Goal: Communication & Community: Answer question/provide support

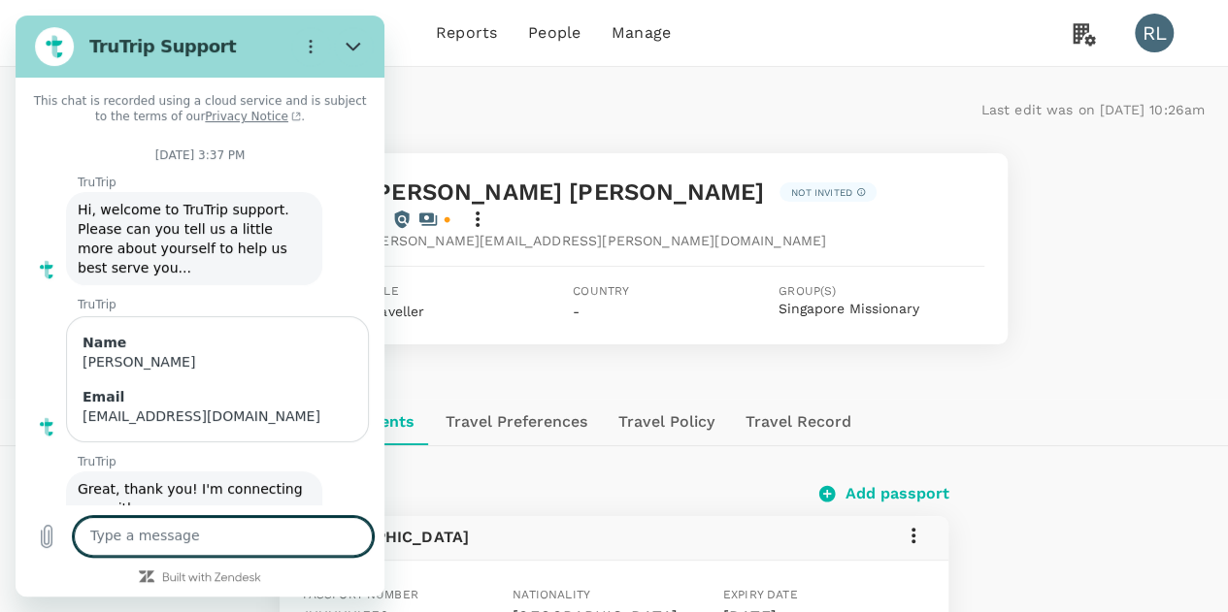
scroll to position [2090, 0]
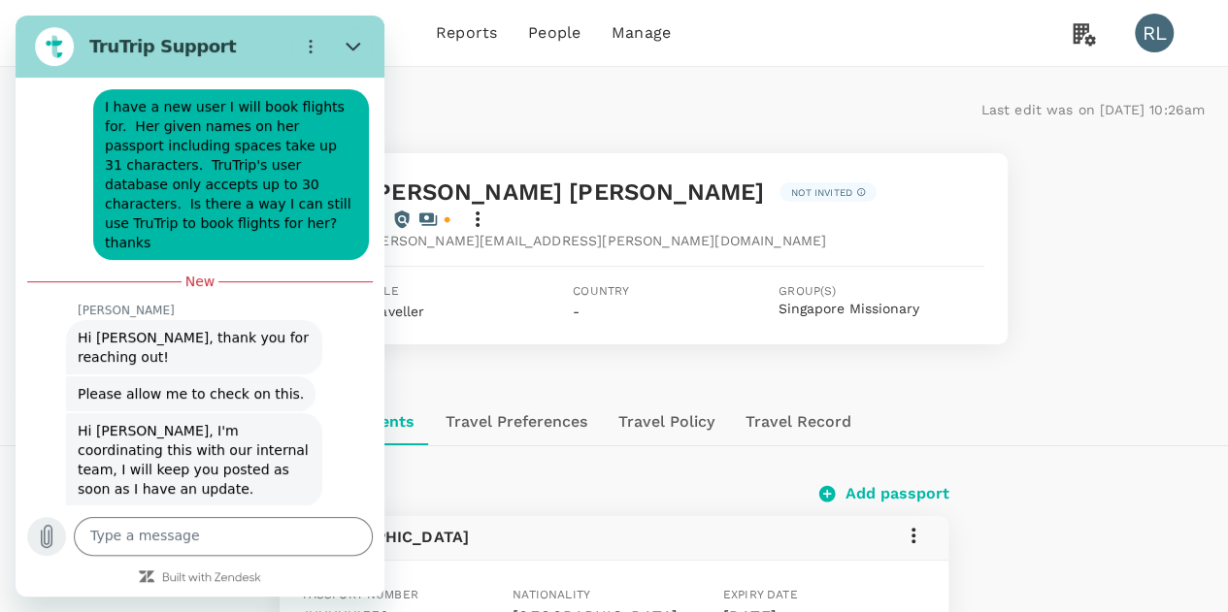
click at [48, 535] on icon "Upload file" at bounding box center [46, 536] width 23 height 23
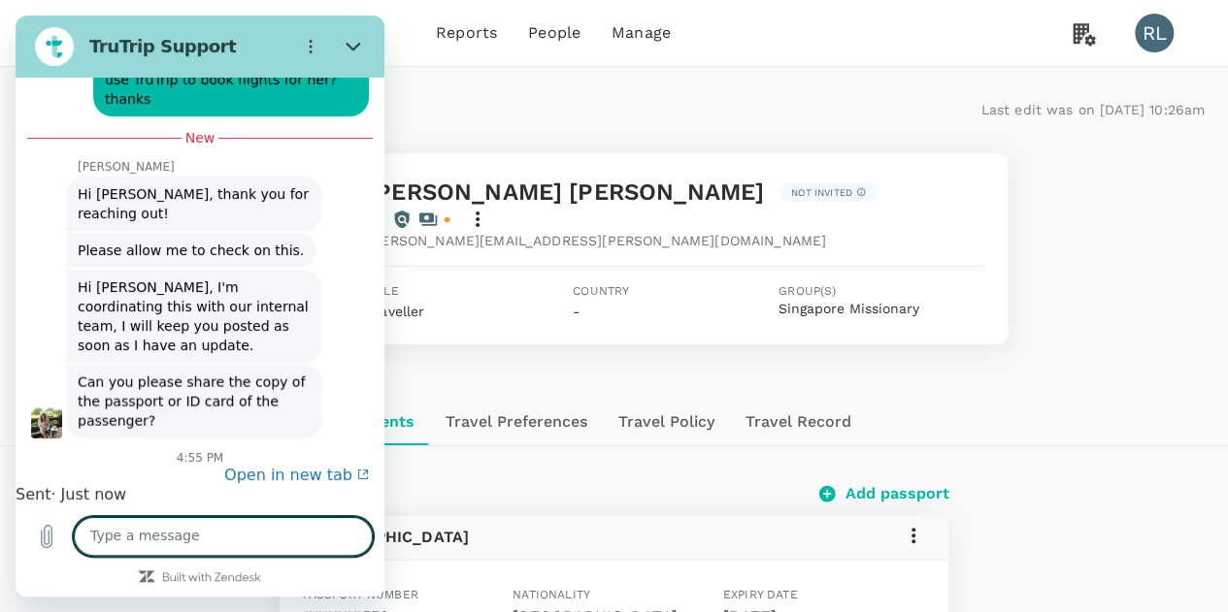
scroll to position [2271, 0]
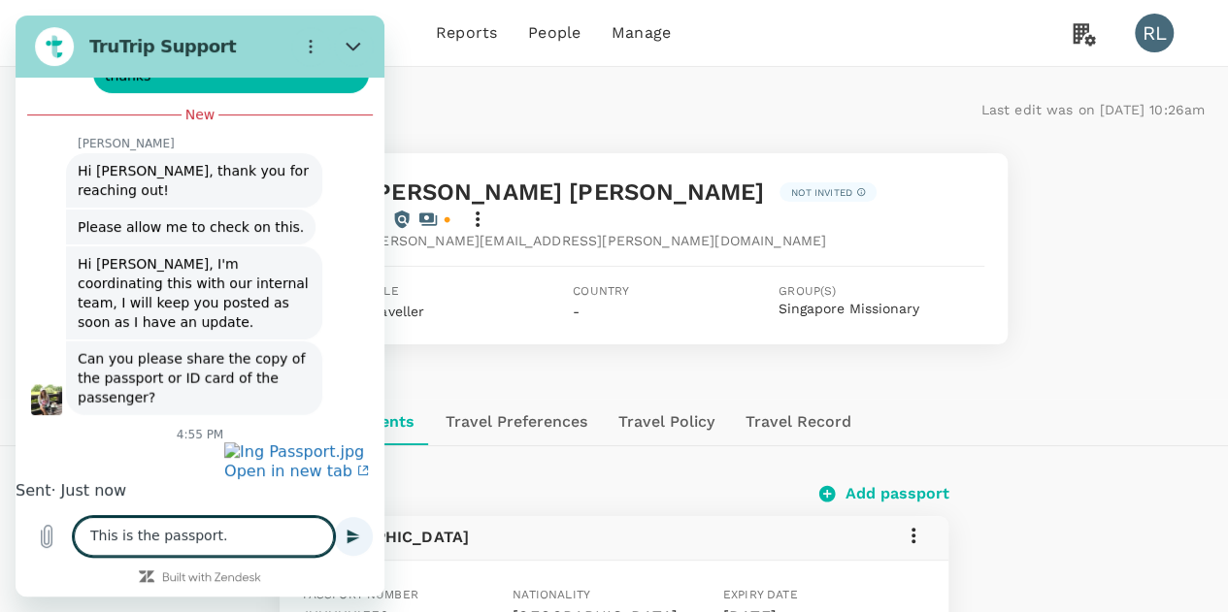
type textarea "This is the passport."
click at [349, 535] on icon "Send message" at bounding box center [353, 537] width 13 height 14
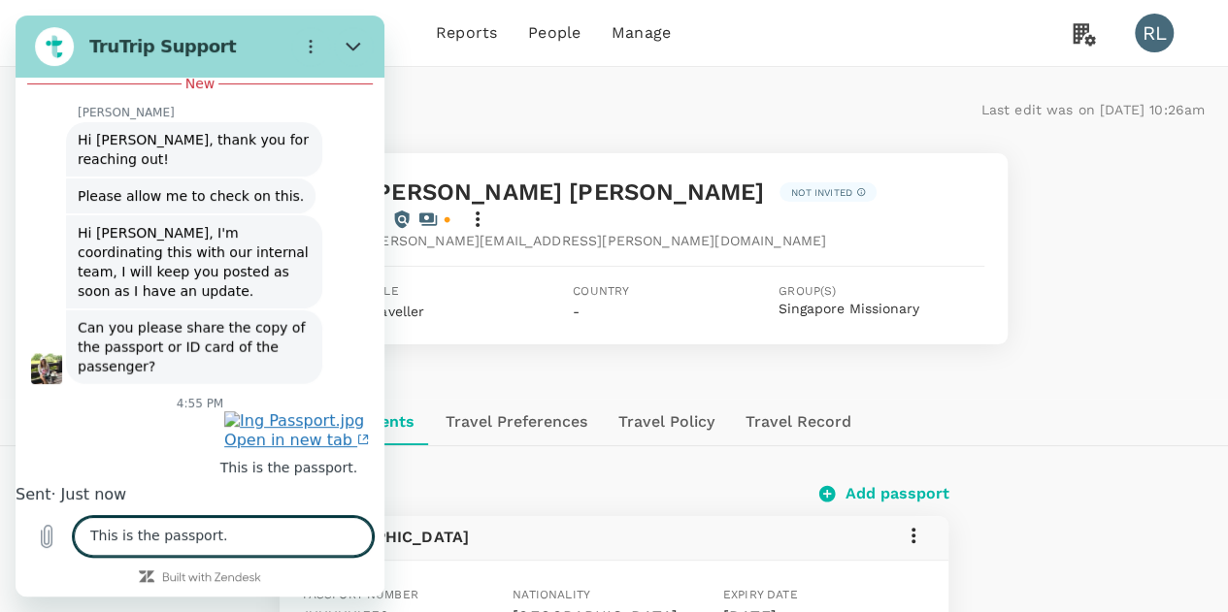
scroll to position [2308, 0]
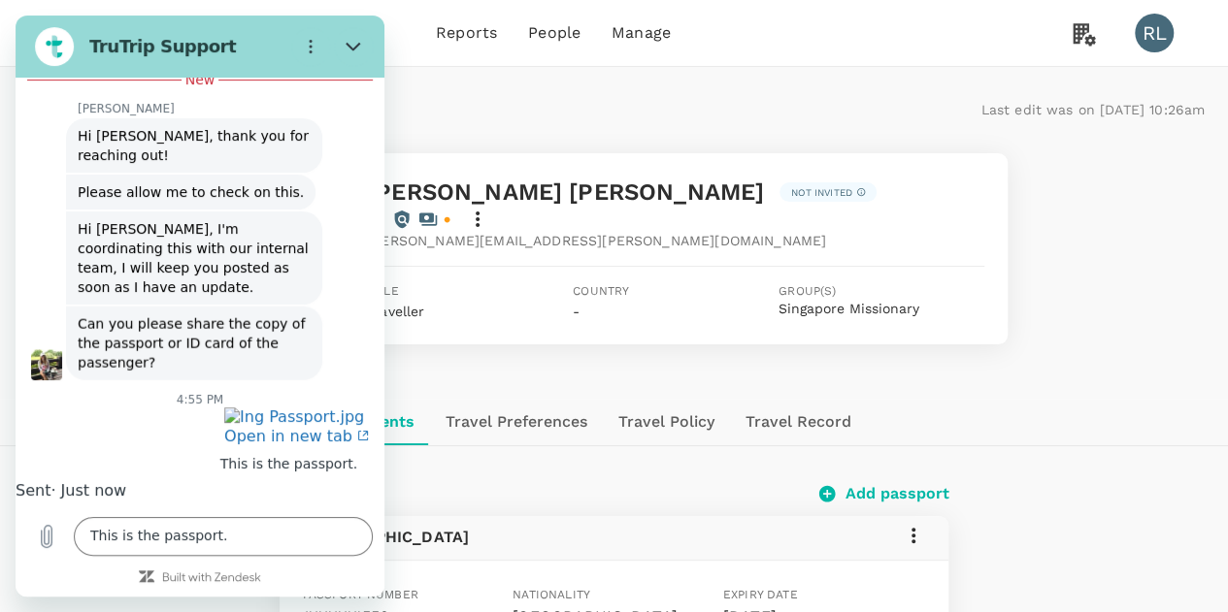
drag, startPoint x: 227, startPoint y: 338, endPoint x: 1056, endPoint y: 509, distance: 846.3
click at [358, 47] on icon "Close" at bounding box center [353, 47] width 16 height 16
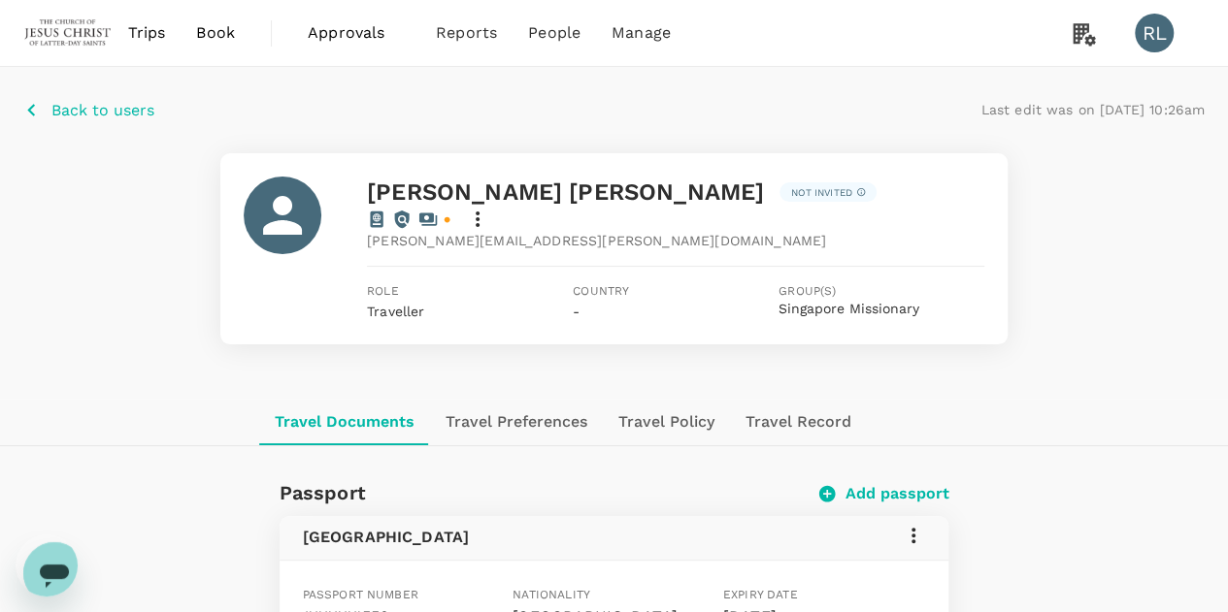
click at [41, 556] on icon "Open messaging window" at bounding box center [54, 573] width 35 height 35
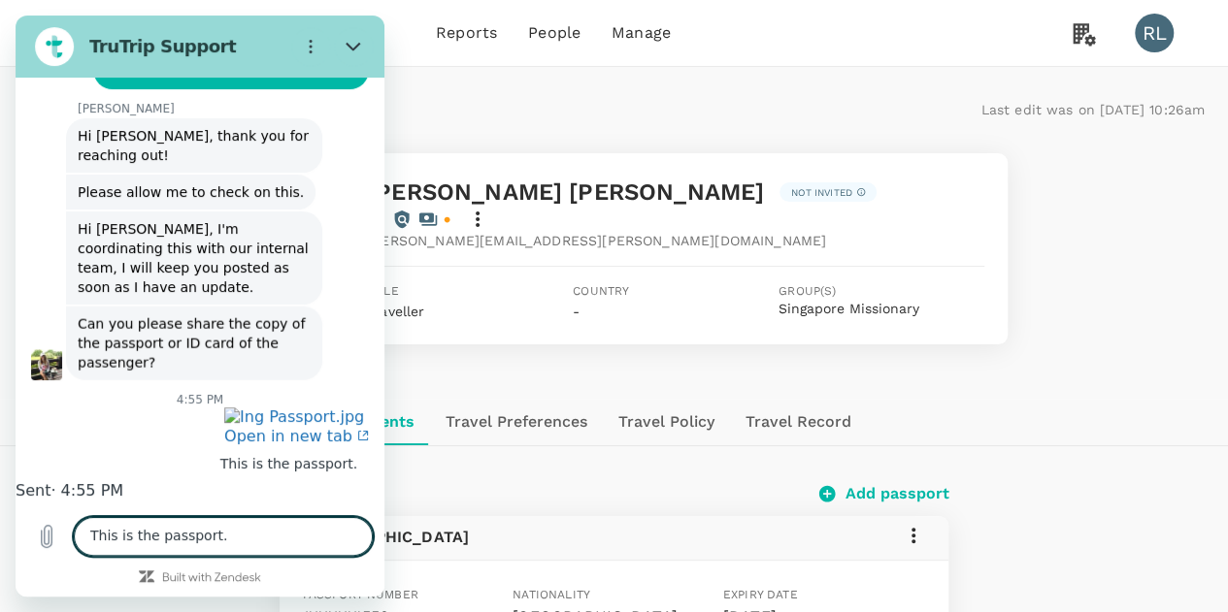
scroll to position [2277, 0]
click at [258, 543] on textarea "This is the passport." at bounding box center [223, 536] width 299 height 39
paste textarea "Ing, [PERSON_NAME] Kaleohoneakapuuwai [PERSON_NAME]"
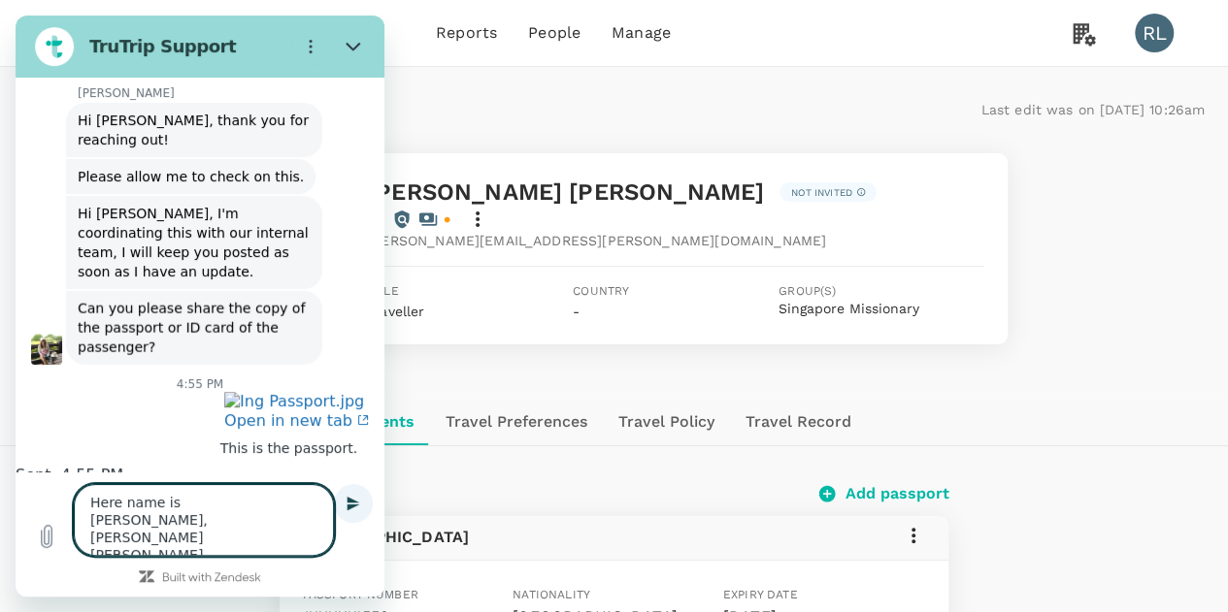
type textarea "Here name is [PERSON_NAME], [PERSON_NAME] [PERSON_NAME]"
click at [348, 511] on icon "Send message" at bounding box center [353, 504] width 16 height 16
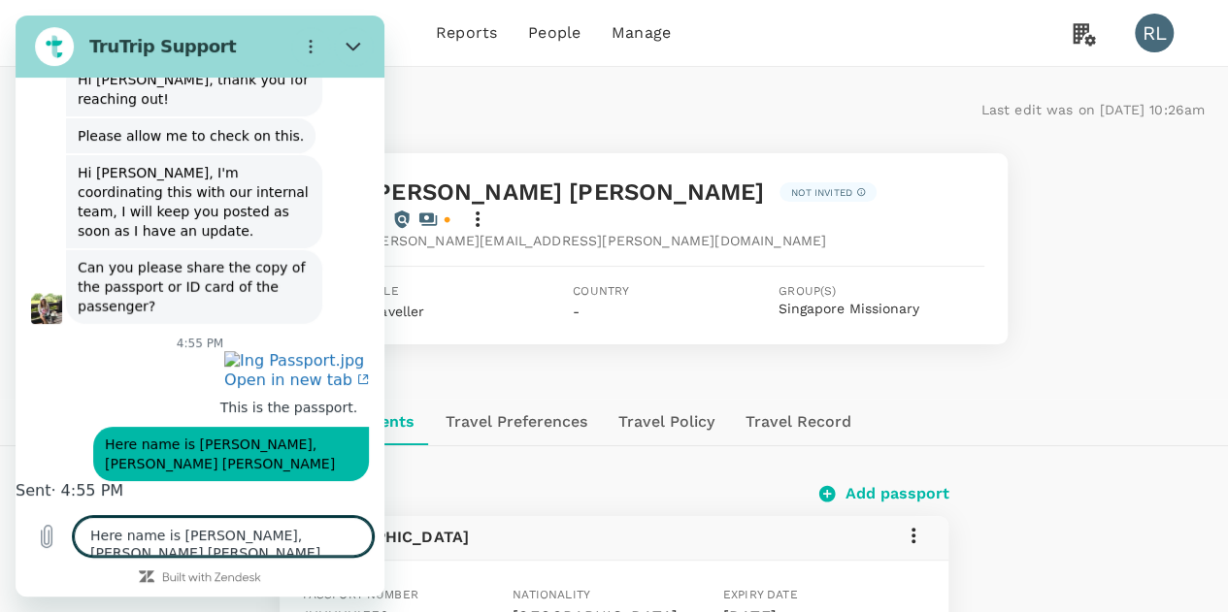
scroll to position [2333, 0]
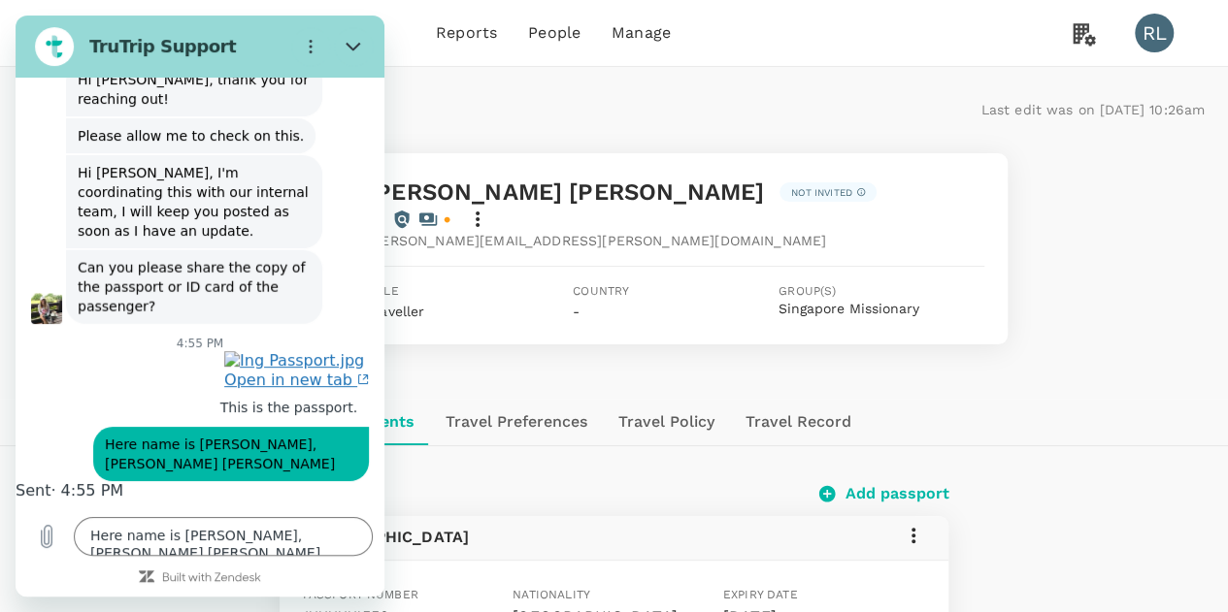
click at [284, 351] on link "Open in new tab" at bounding box center [296, 370] width 145 height 39
click at [227, 541] on textarea "Here name is [PERSON_NAME], [PERSON_NAME] [PERSON_NAME]" at bounding box center [223, 536] width 299 height 39
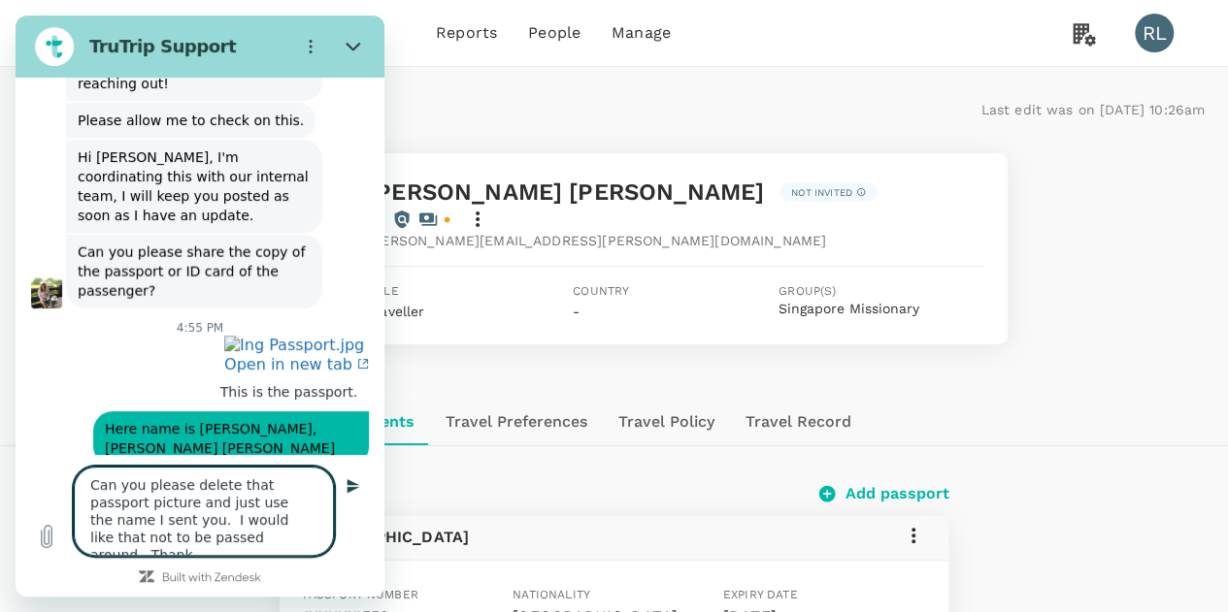
type textarea "Can you please delete that passport picture and just use the name I sent you. I…"
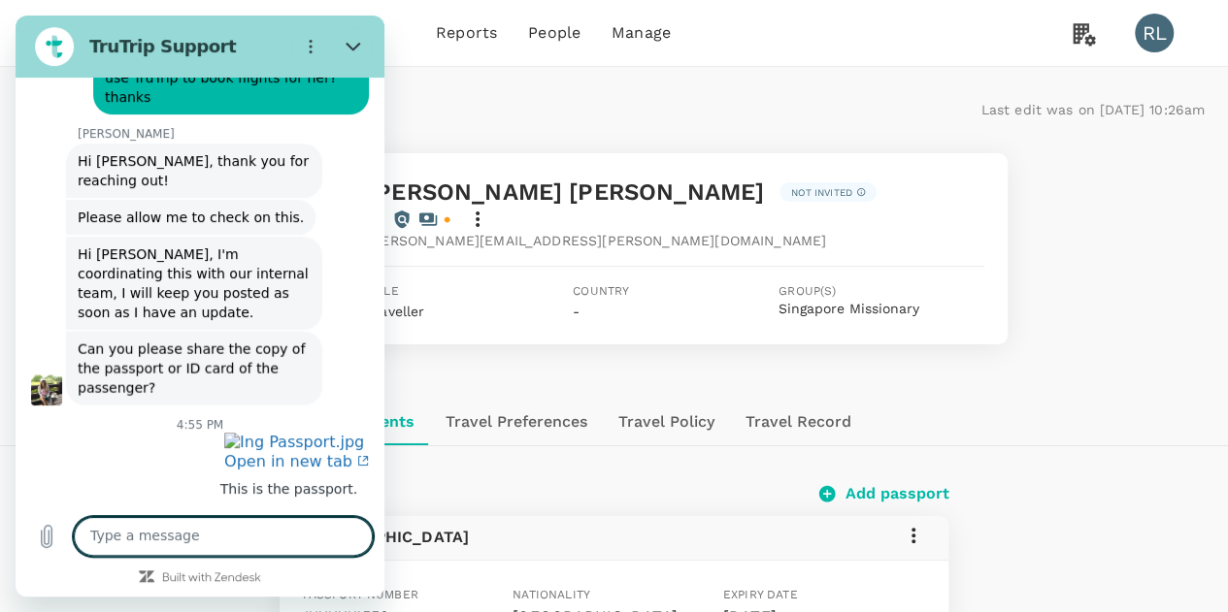
scroll to position [2331, 0]
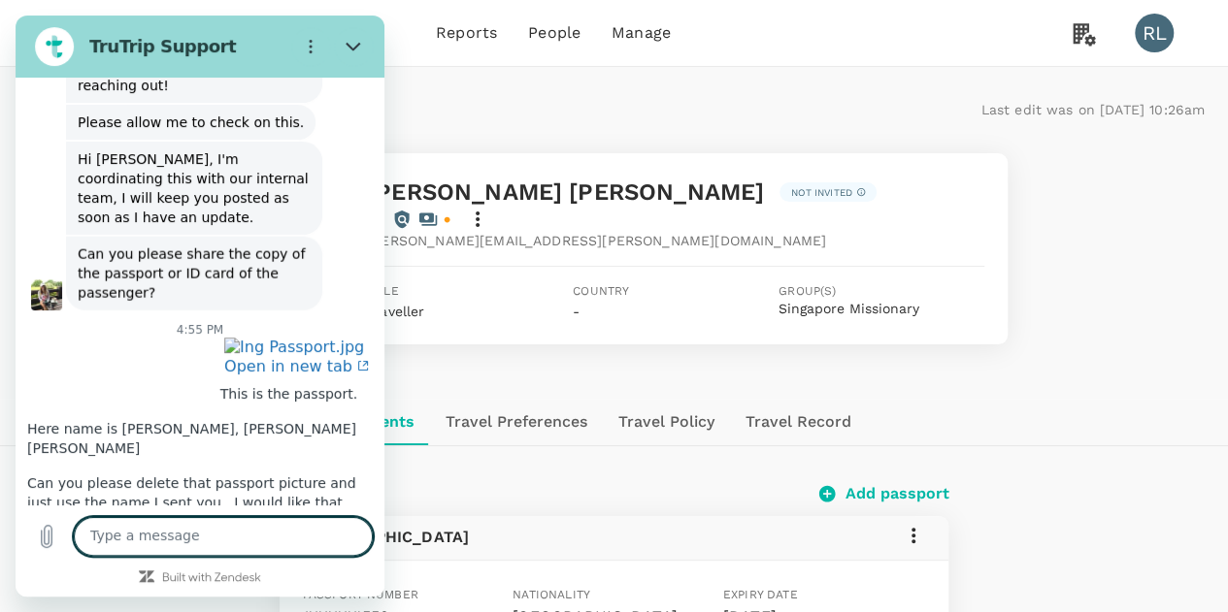
click at [44, 279] on figure at bounding box center [46, 294] width 31 height 31
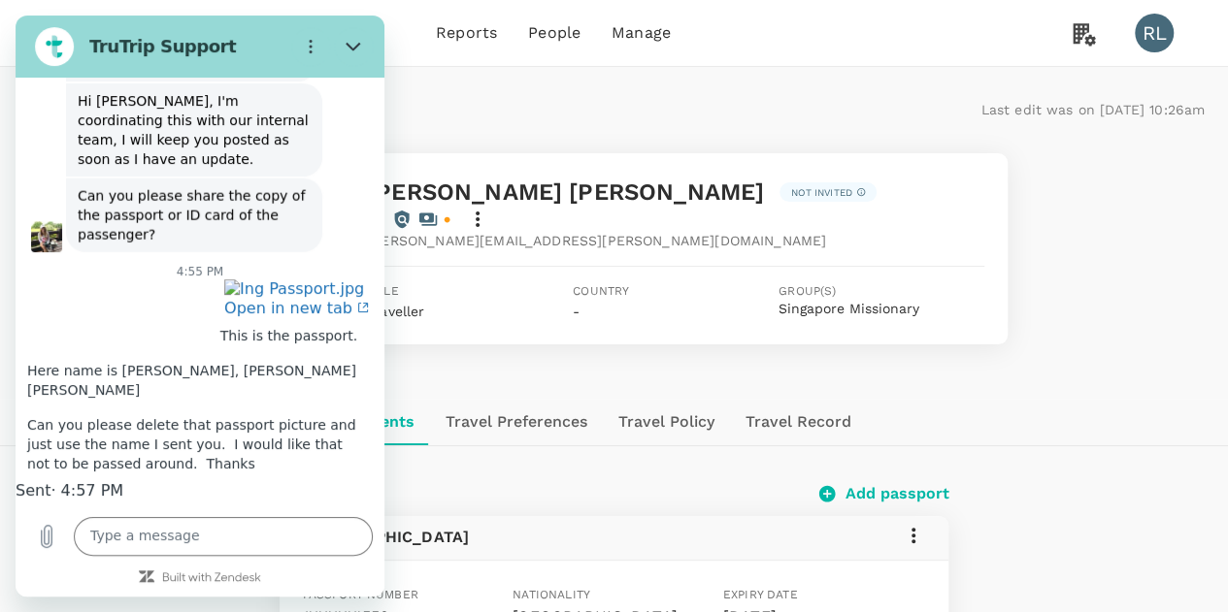
scroll to position [2428, 0]
drag, startPoint x: 163, startPoint y: 201, endPoint x: 67, endPoint y: 263, distance: 114.4
click at [67, 279] on div "Open in new tab" at bounding box center [192, 298] width 353 height 39
click at [206, 537] on textarea at bounding box center [223, 536] width 299 height 39
type textarea "are you there?"
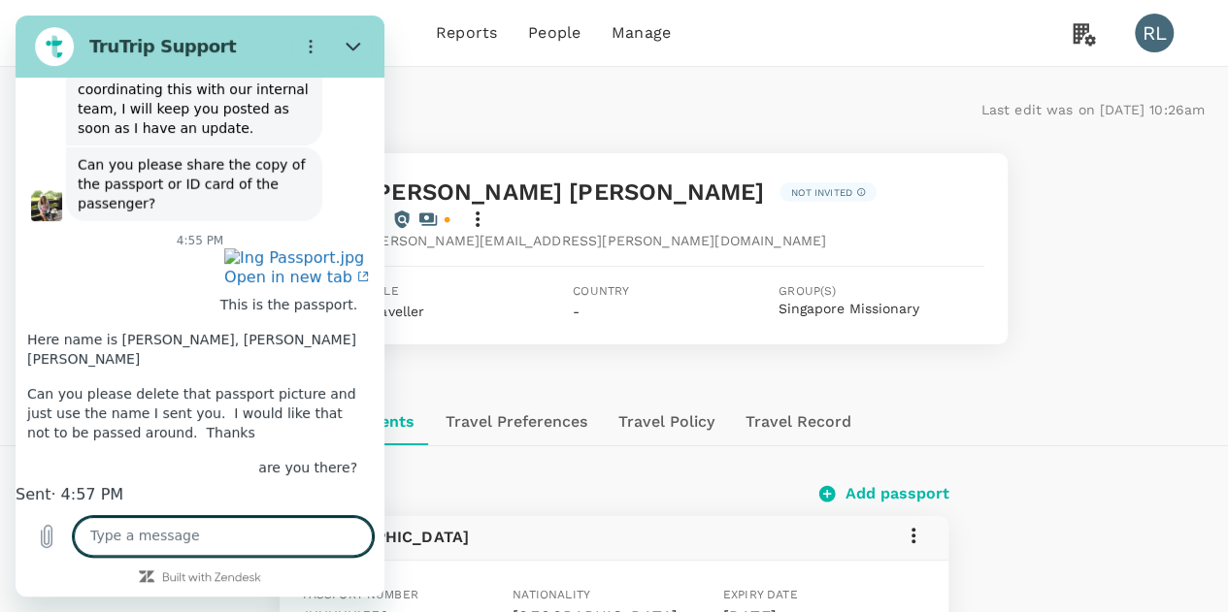
scroll to position [2465, 0]
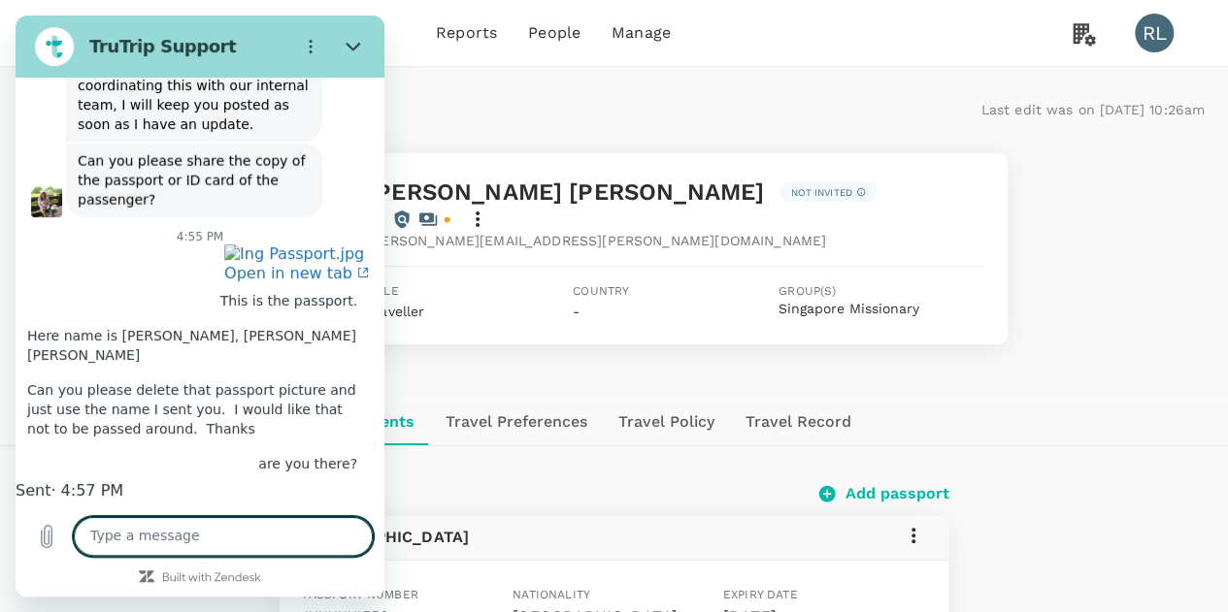
click at [266, 539] on textarea at bounding box center [223, 536] width 299 height 39
click at [346, 42] on icon "Close" at bounding box center [353, 47] width 16 height 16
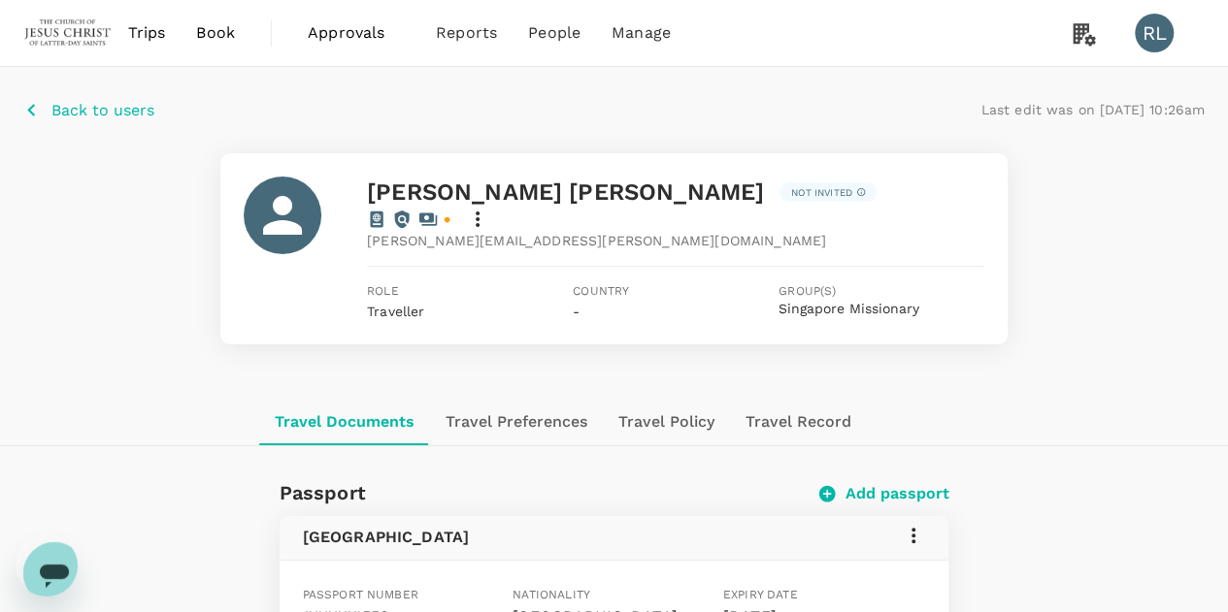
click at [43, 565] on icon "Open messaging window" at bounding box center [54, 576] width 29 height 23
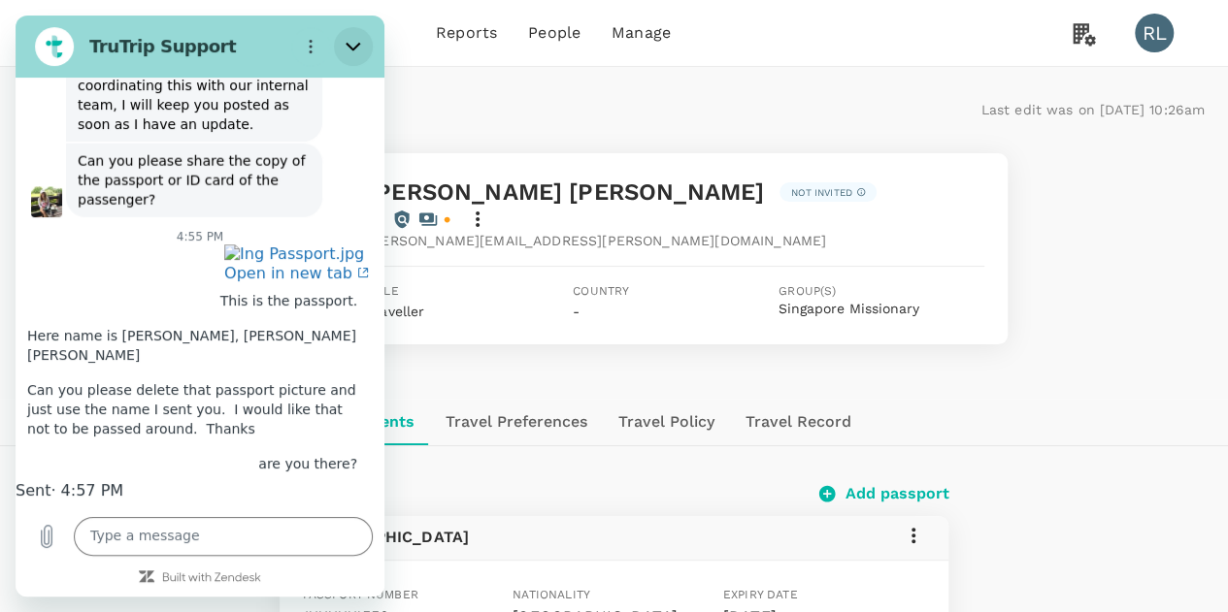
click at [358, 44] on icon "Close" at bounding box center [352, 47] width 15 height 9
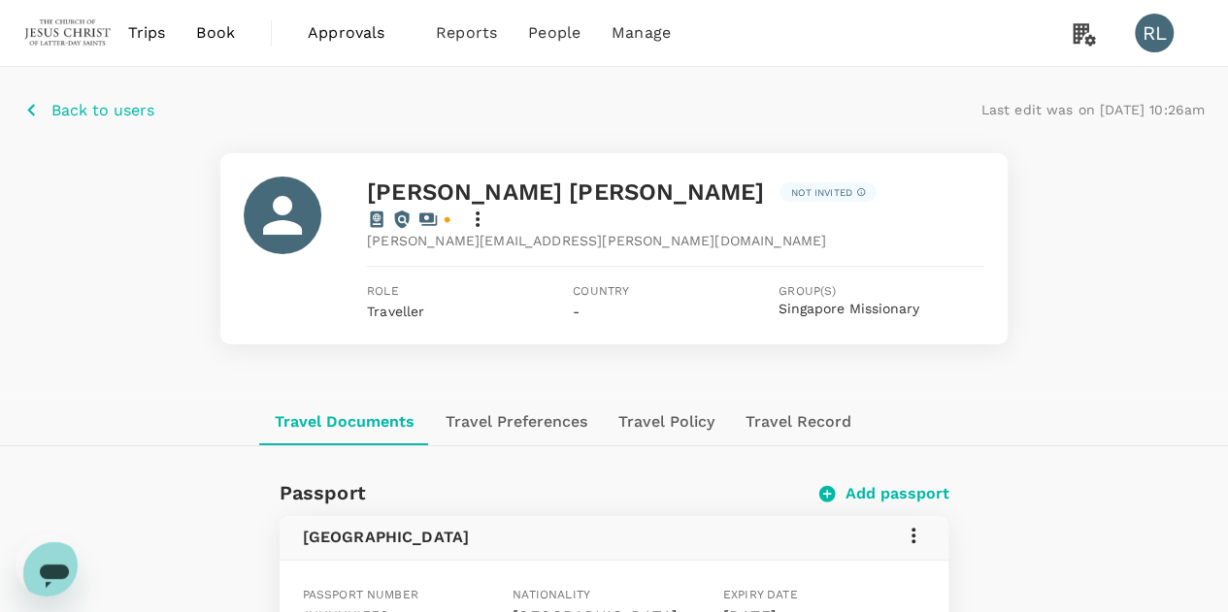
click at [49, 565] on icon "Open messaging window" at bounding box center [54, 576] width 29 height 23
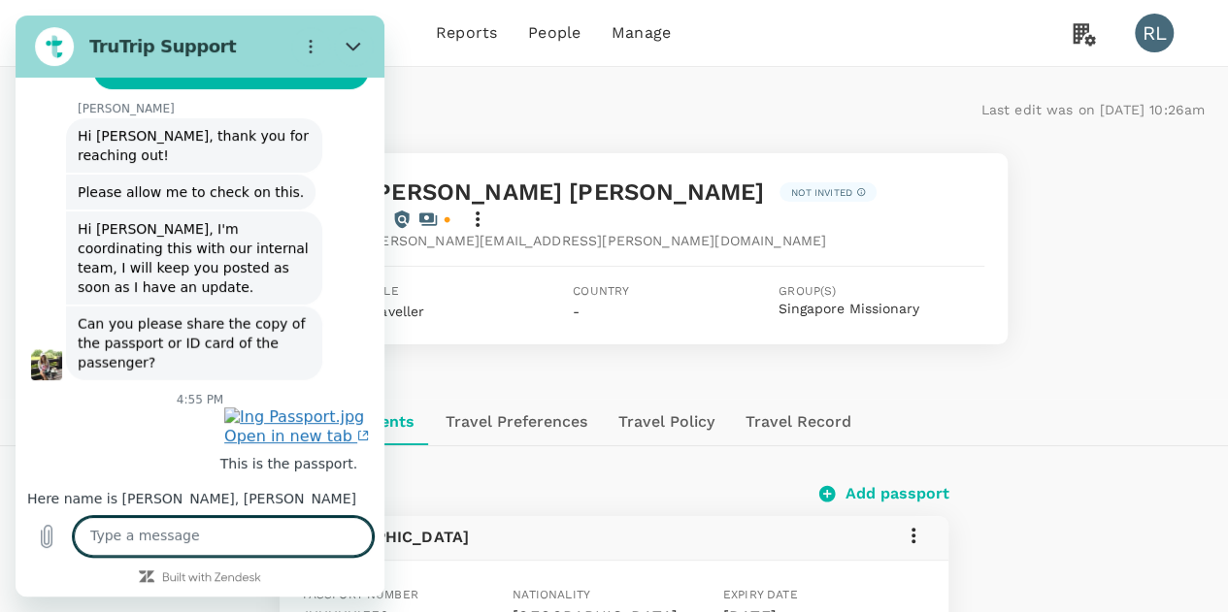
scroll to position [2271, 0]
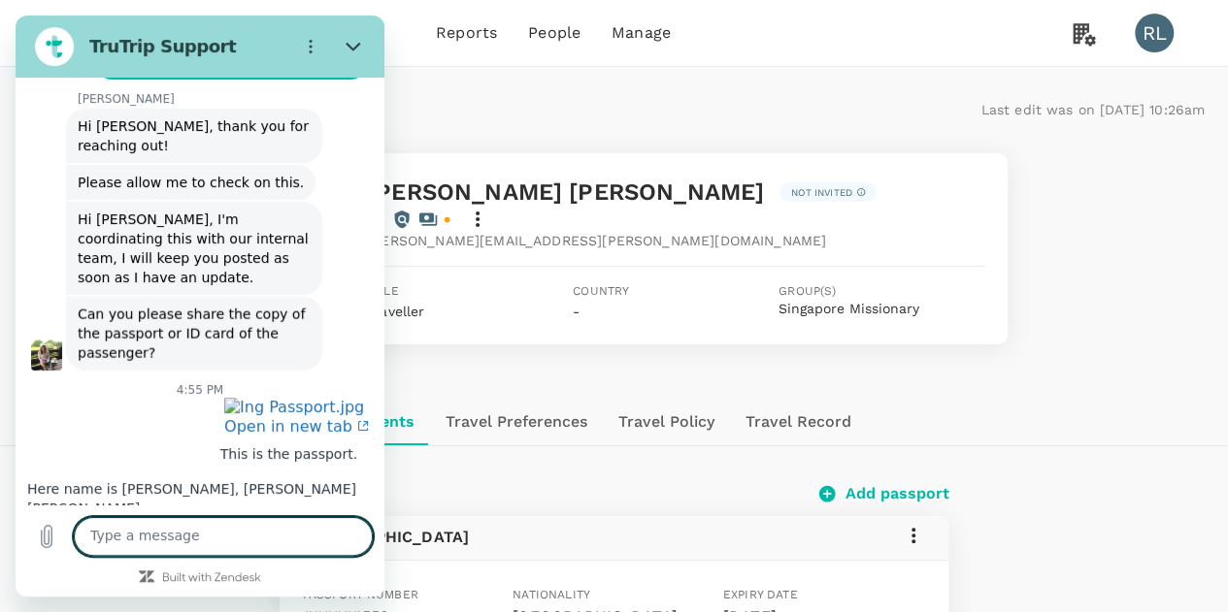
click at [45, 340] on figure at bounding box center [46, 355] width 31 height 31
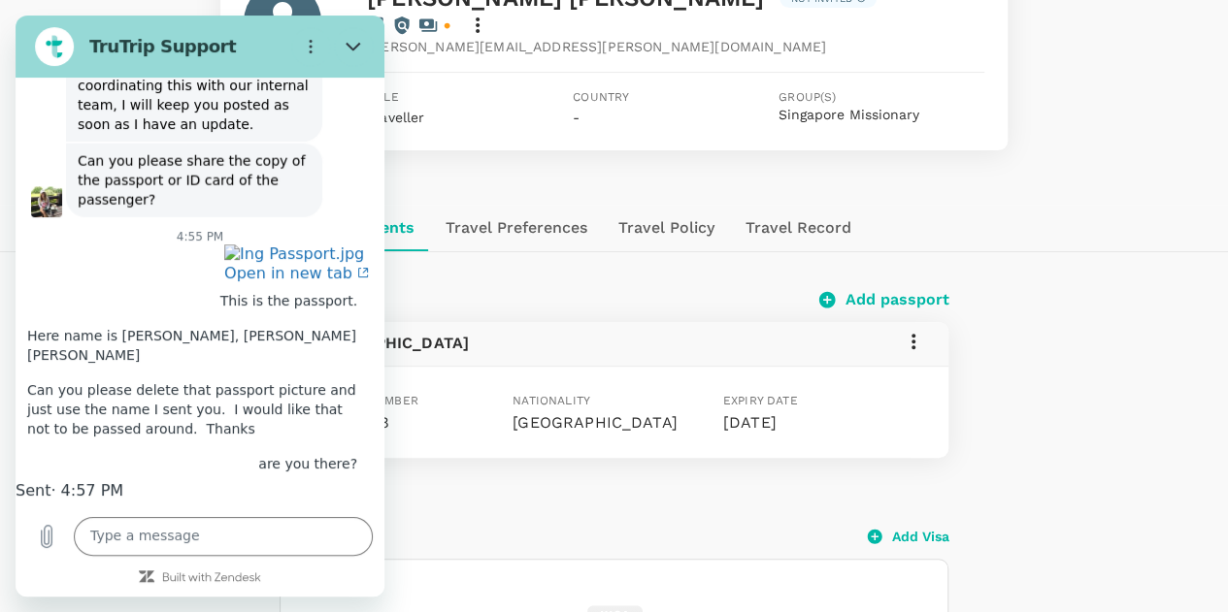
scroll to position [2465, 0]
click at [264, 539] on textarea at bounding box center [223, 536] width 299 height 39
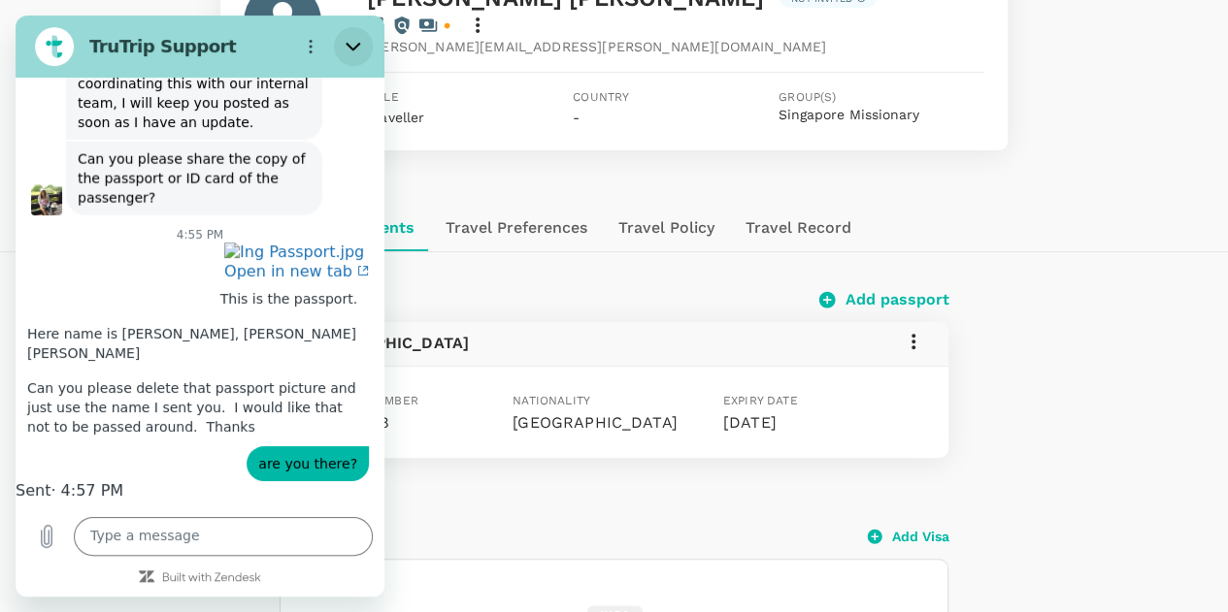
click at [354, 40] on icon "Close" at bounding box center [353, 47] width 16 height 16
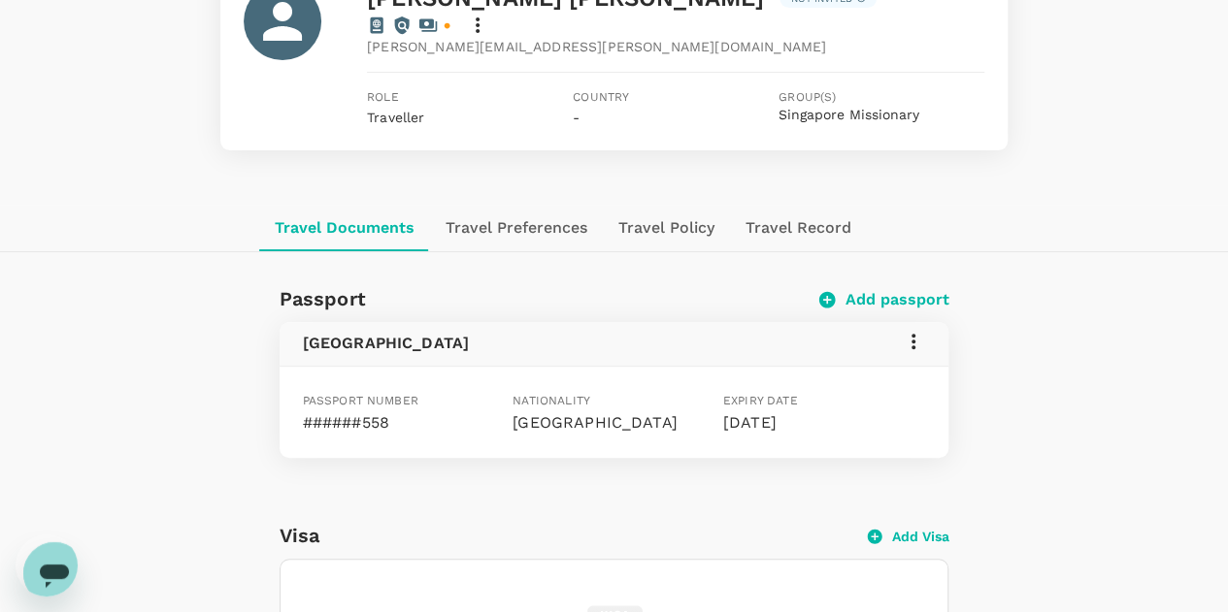
scroll to position [2504, 0]
click at [44, 565] on icon "Open messaging window" at bounding box center [54, 576] width 29 height 23
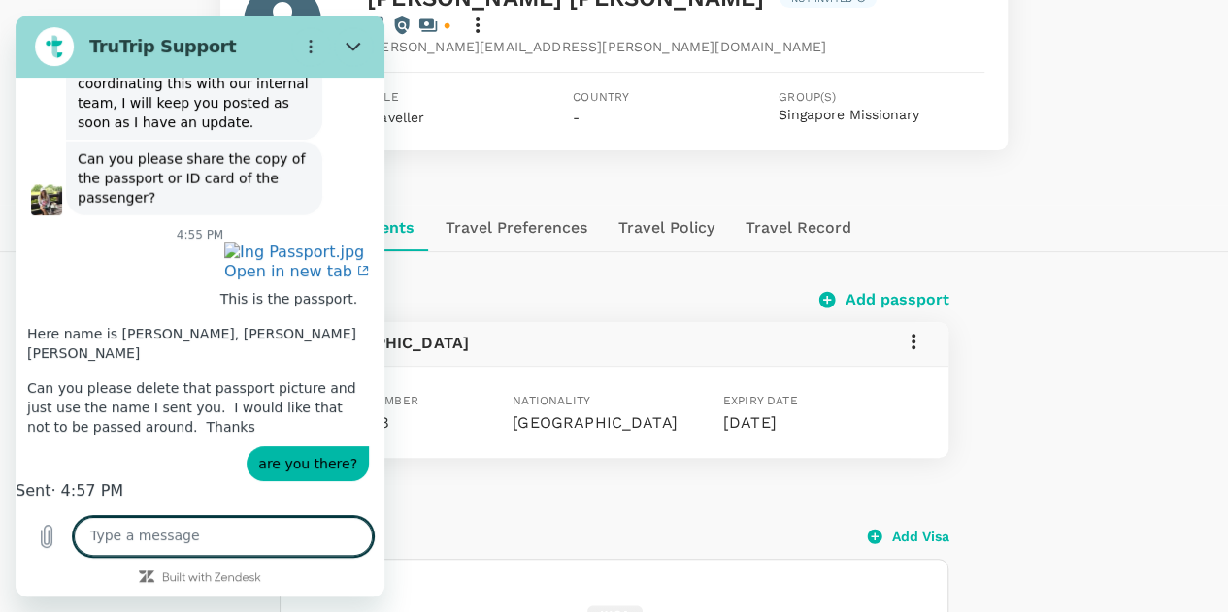
scroll to position [2465, 0]
type textarea "aaaaa"
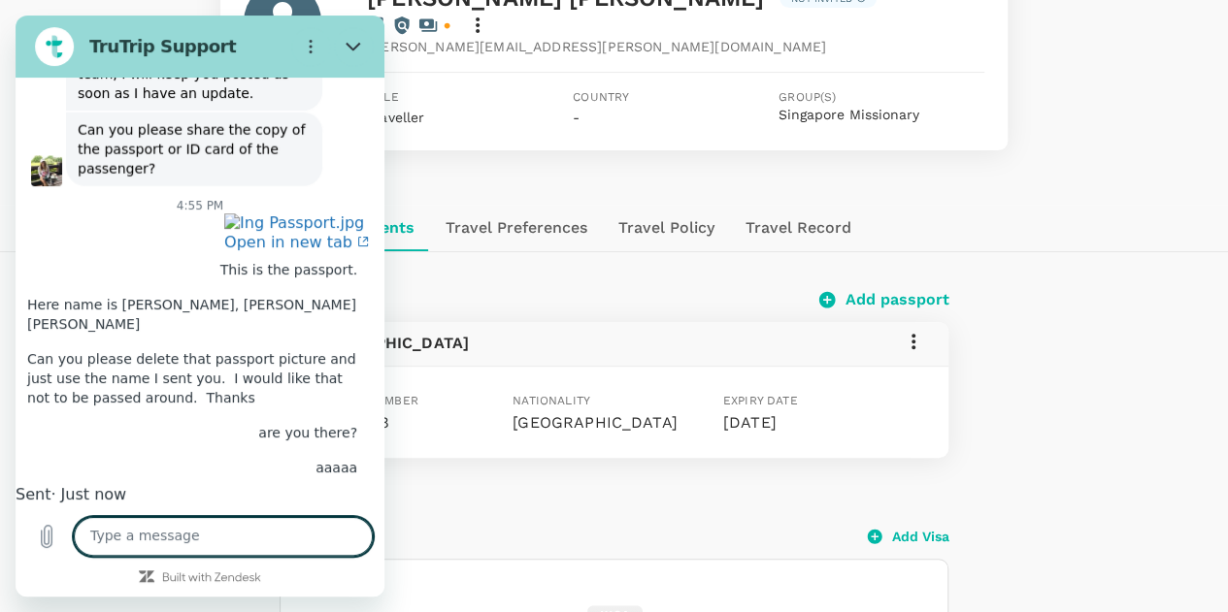
scroll to position [2502, 0]
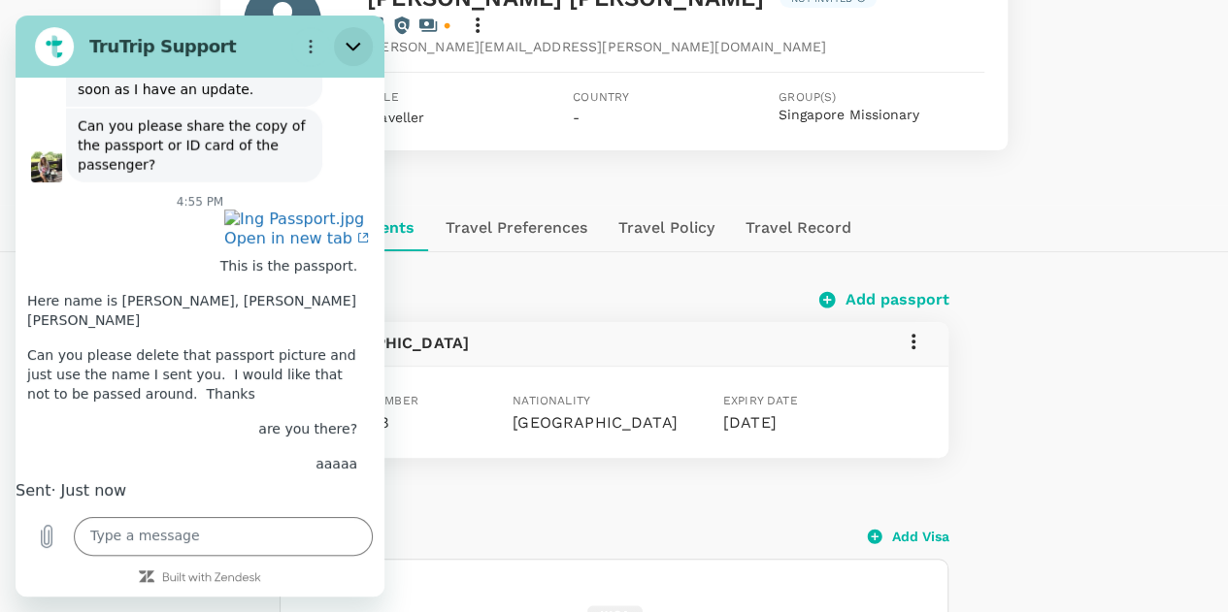
click at [357, 47] on icon "Close" at bounding box center [353, 47] width 16 height 16
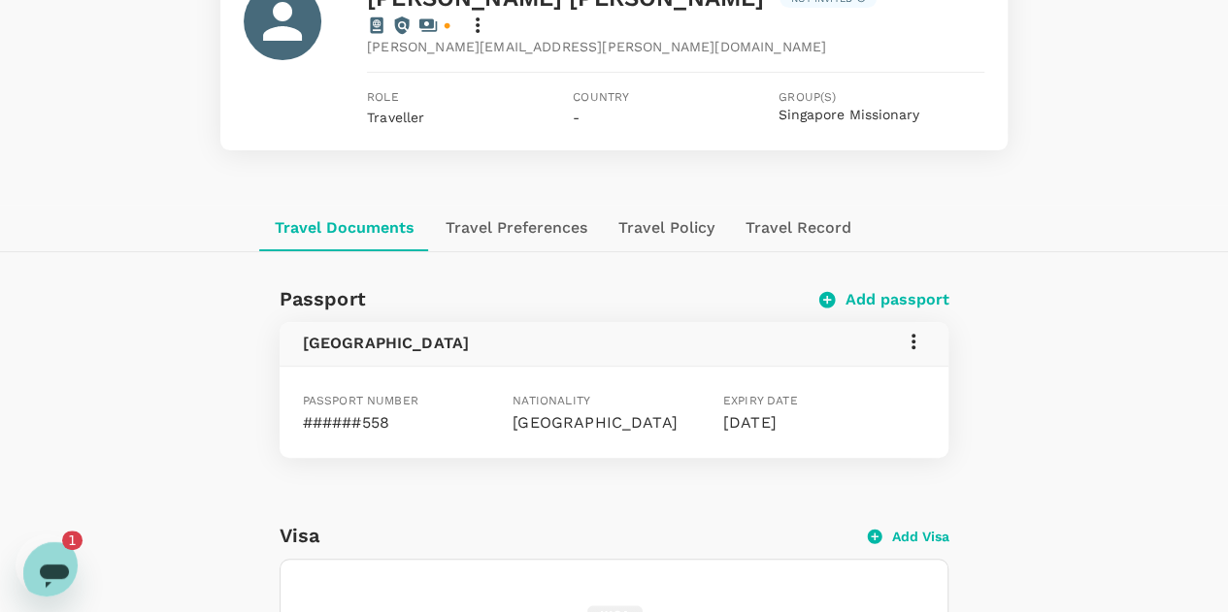
scroll to position [0, 0]
click at [42, 556] on icon "Open messaging window, 1 unread message" at bounding box center [54, 573] width 35 height 35
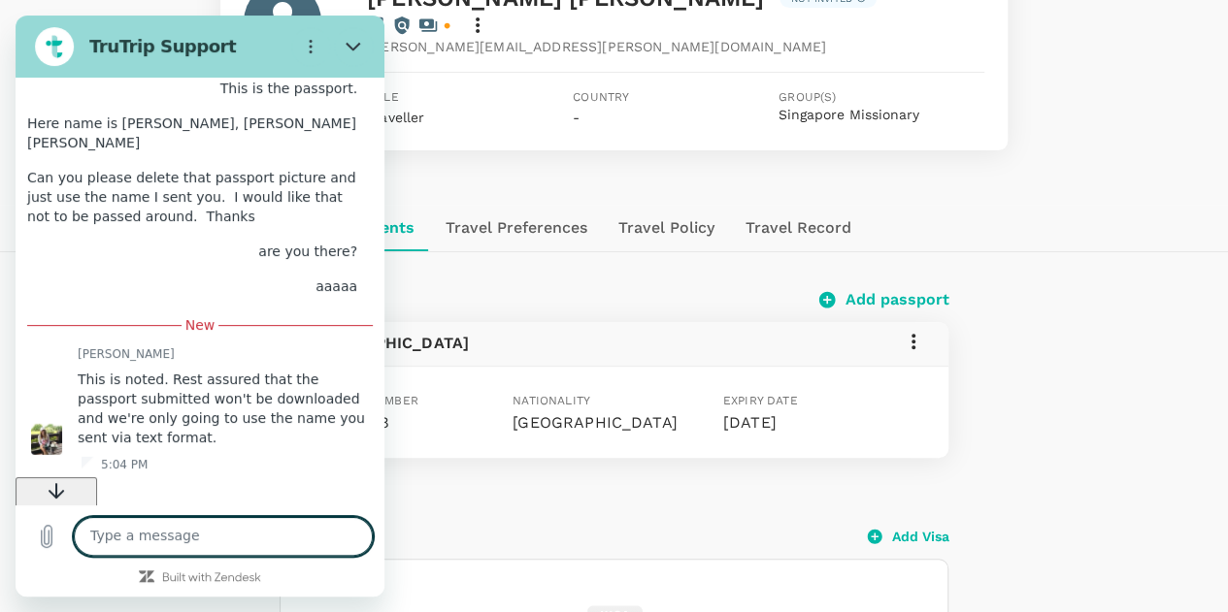
scroll to position [2674, 0]
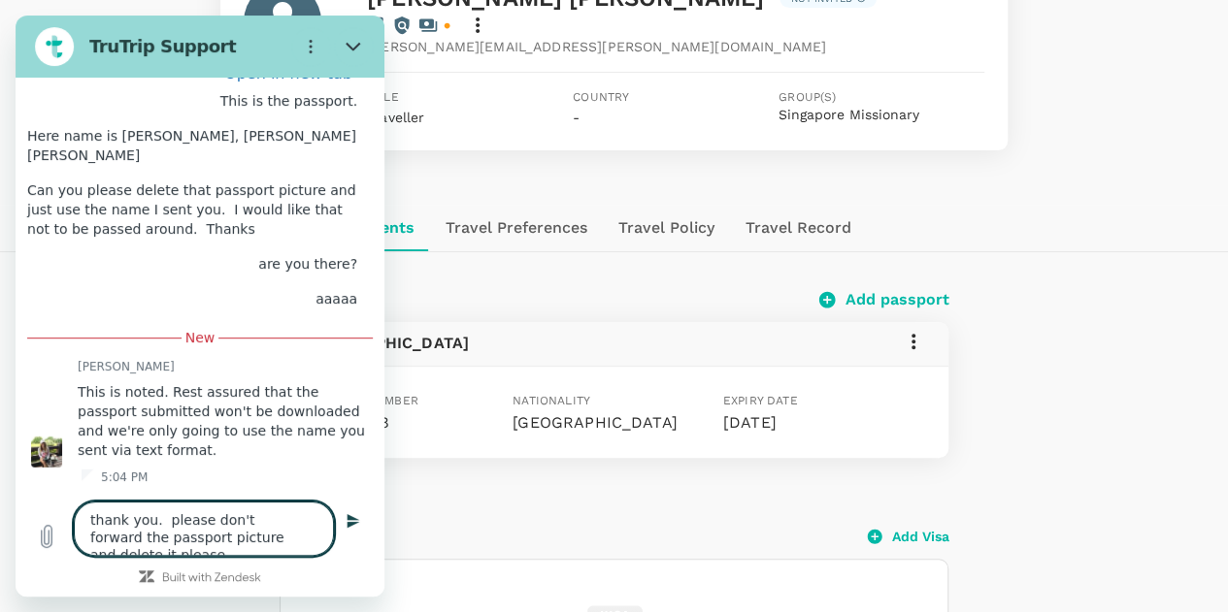
type textarea "thank you. please don't forward the passport picture and delete it please."
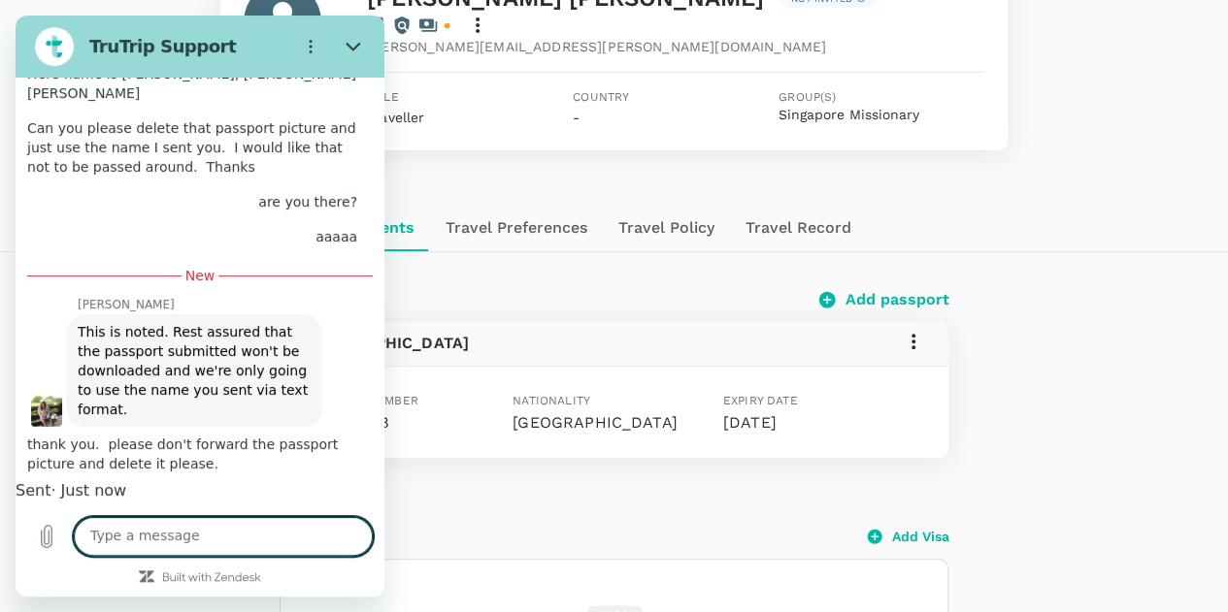
scroll to position [2740, 0]
type textarea "thank you, i have to go"
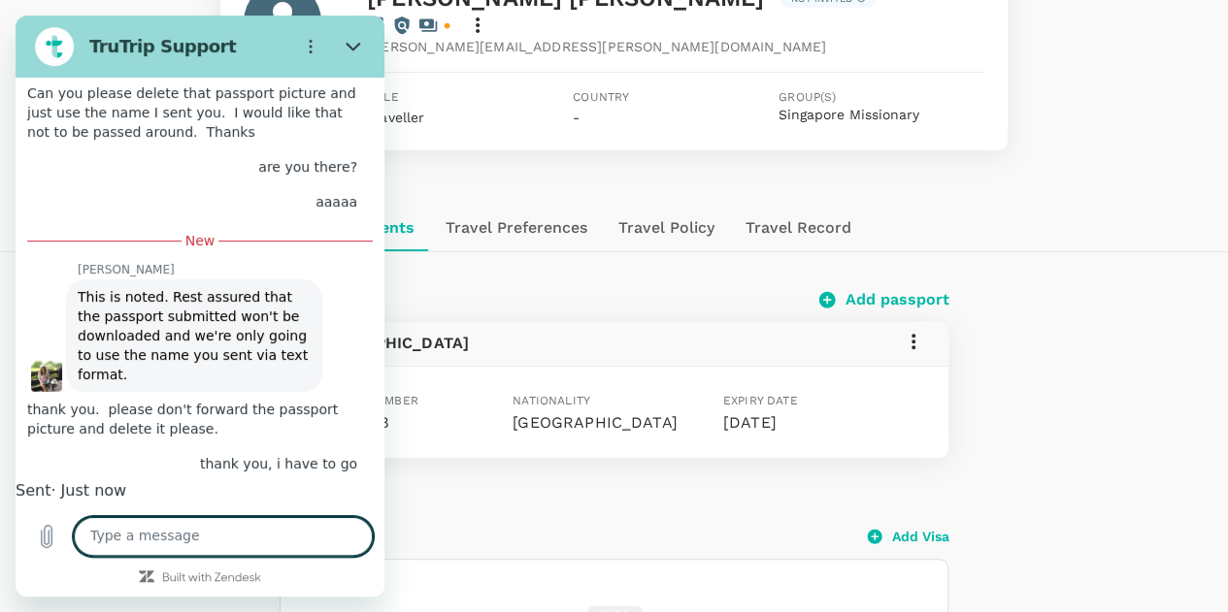
scroll to position [2777, 0]
